Goal: Task Accomplishment & Management: Use online tool/utility

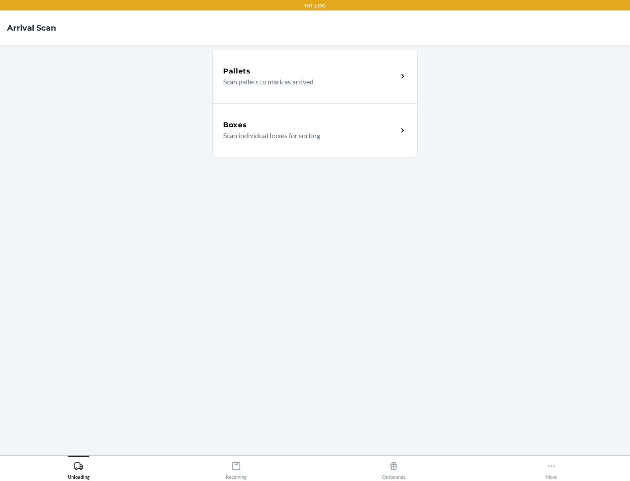
click at [310, 125] on div "Boxes" at bounding box center [310, 125] width 174 height 10
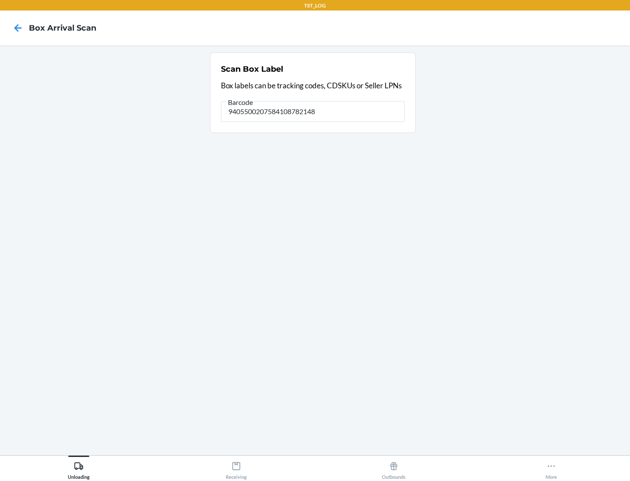
type input "9405500207584108782148"
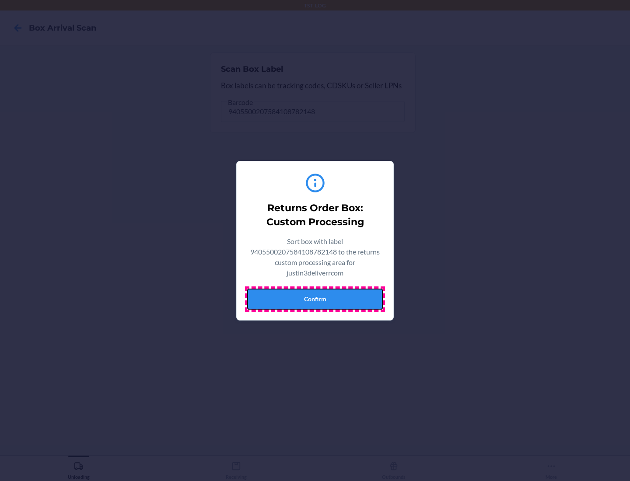
click at [315, 299] on button "Confirm" at bounding box center [315, 299] width 136 height 21
